Goal: Obtain resource: Obtain resource

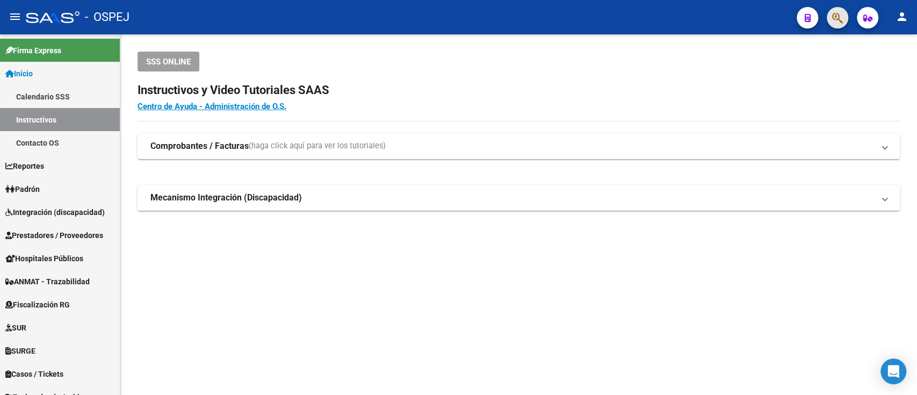
click at [843, 21] on button "button" at bounding box center [837, 17] width 21 height 21
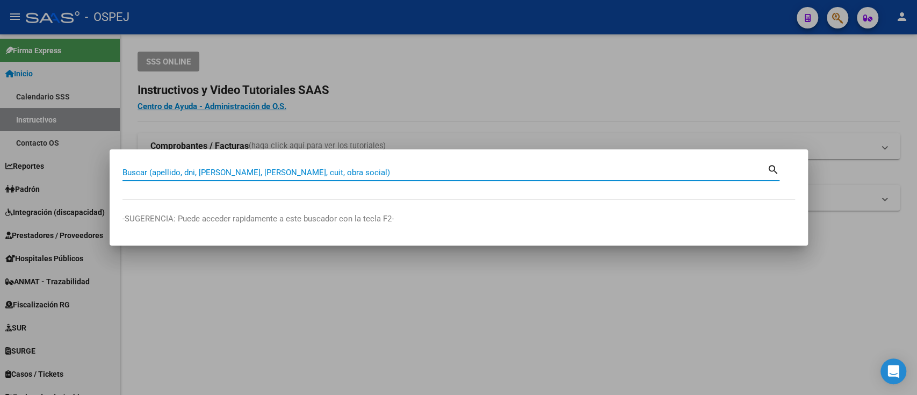
paste input "36817766"
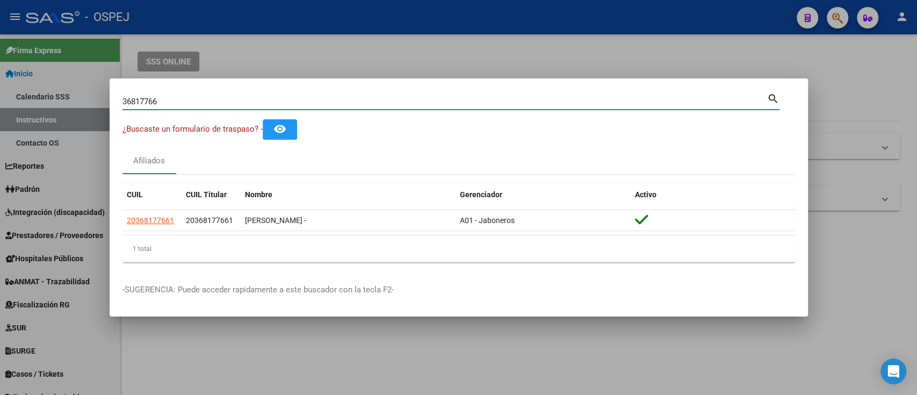
click at [336, 101] on input "36817766" at bounding box center [445, 102] width 645 height 10
click at [269, 105] on input "36817766" at bounding box center [445, 102] width 645 height 10
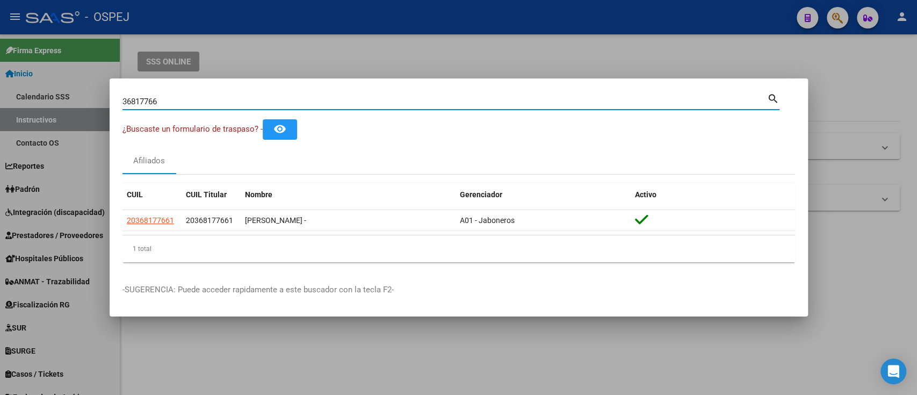
paste input "}"
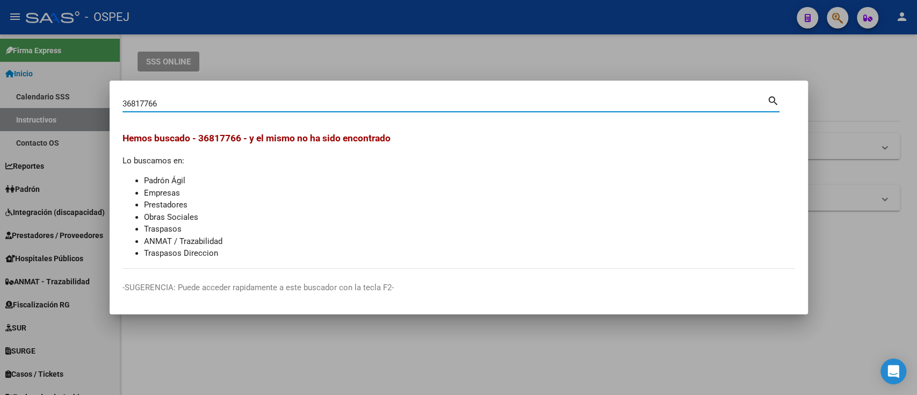
type input "36817766"
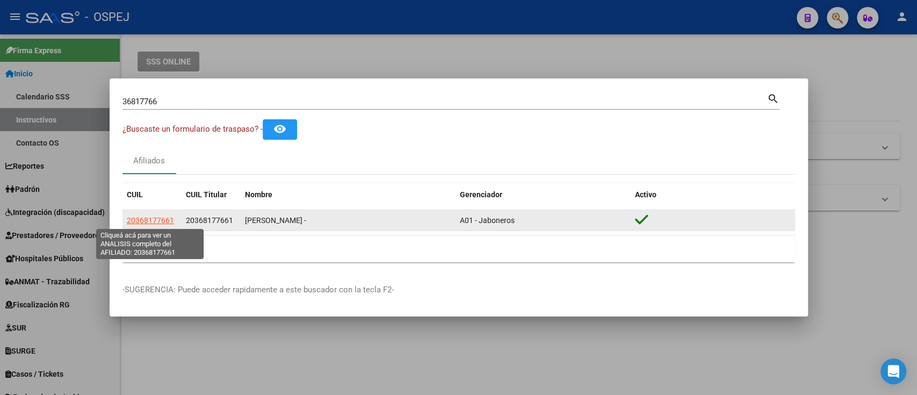
click at [146, 220] on span "20368177661" at bounding box center [150, 220] width 47 height 9
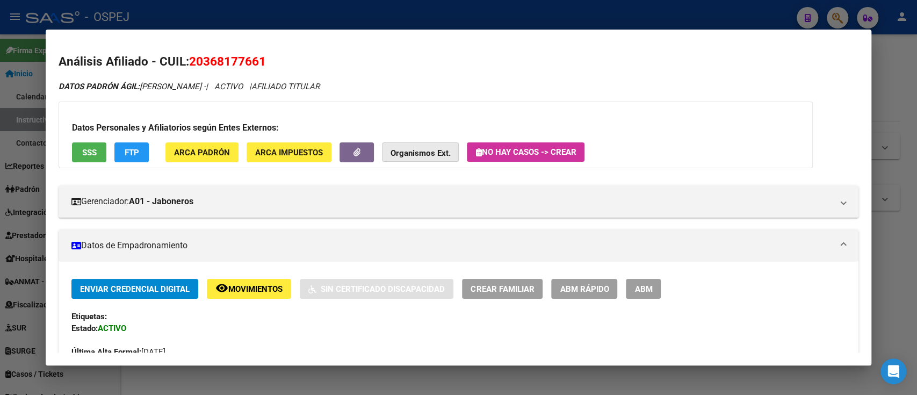
click at [442, 160] on button "Organismos Ext." at bounding box center [420, 152] width 77 height 20
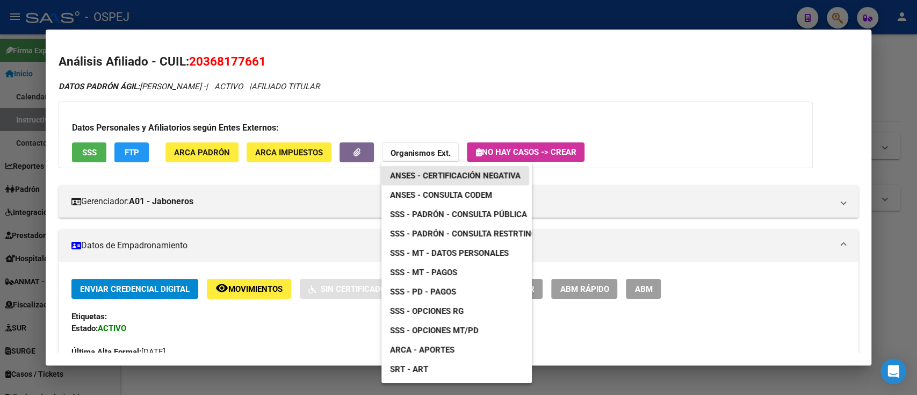
click at [420, 176] on span "ANSES - Certificación Negativa" at bounding box center [455, 176] width 131 height 10
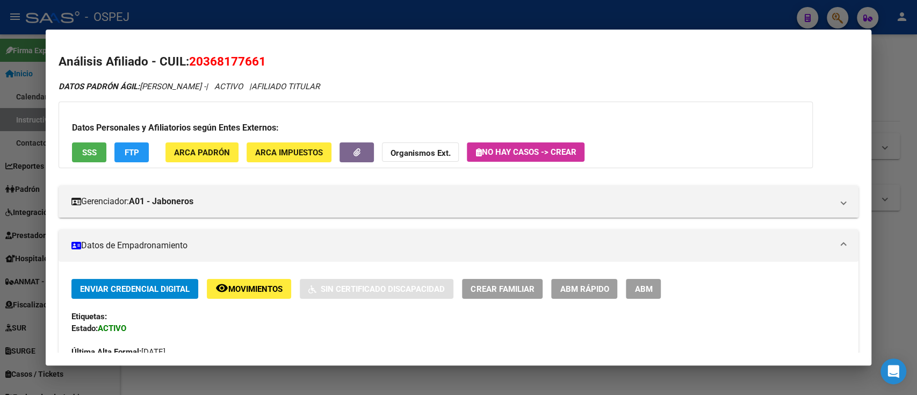
drag, startPoint x: 260, startPoint y: 61, endPoint x: 206, endPoint y: 62, distance: 53.2
click at [206, 62] on span "20368177661" at bounding box center [227, 61] width 77 height 14
copy span "36817766"
click at [407, 148] on strong "Organismos Ext." at bounding box center [421, 153] width 60 height 10
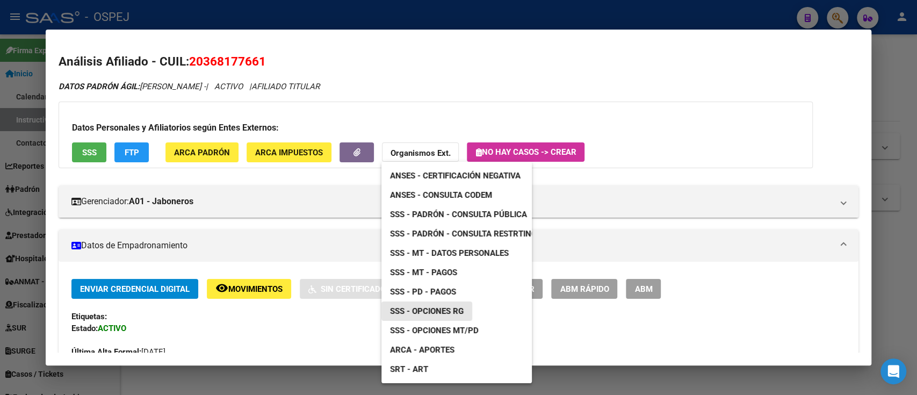
click at [460, 309] on span "SSS - Opciones RG" at bounding box center [427, 311] width 74 height 10
